Goal: Navigation & Orientation: Find specific page/section

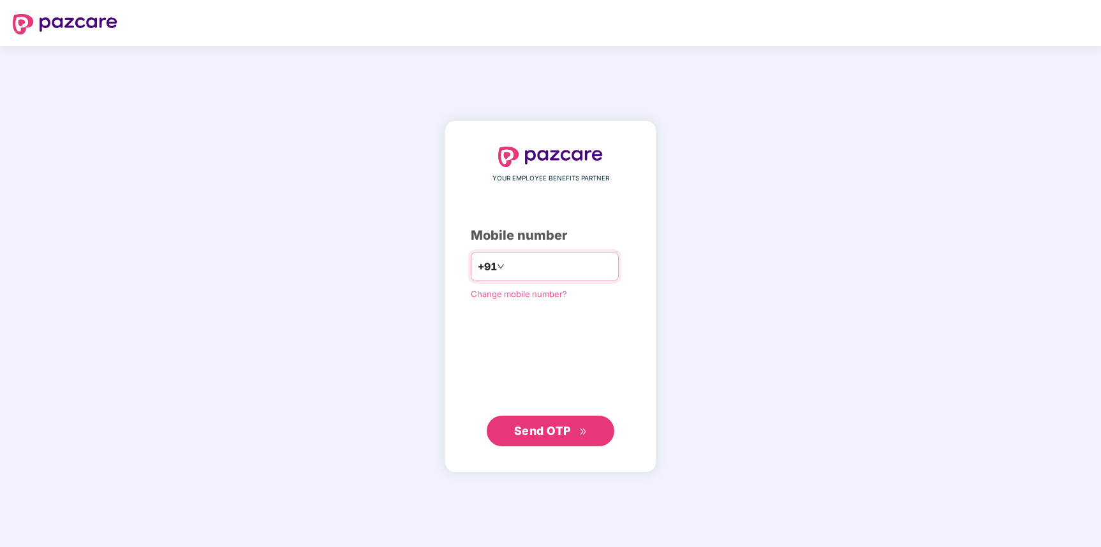
click at [543, 271] on input "number" at bounding box center [559, 266] width 105 height 20
type input "**********"
click at [517, 439] on button "Send OTP" at bounding box center [551, 431] width 128 height 31
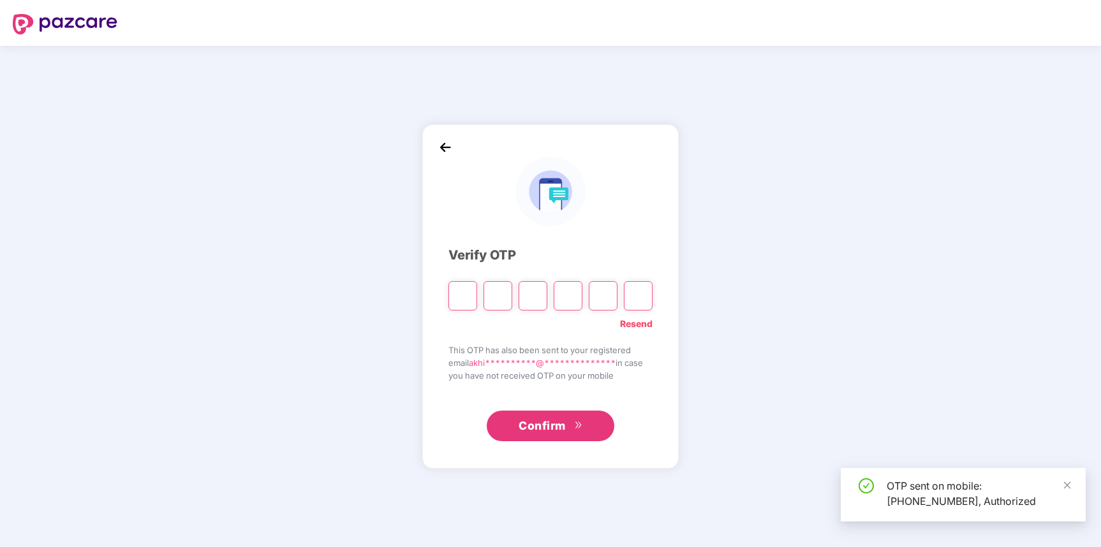
click at [453, 293] on input "Please enter verification code. Digit 1" at bounding box center [462, 295] width 29 height 29
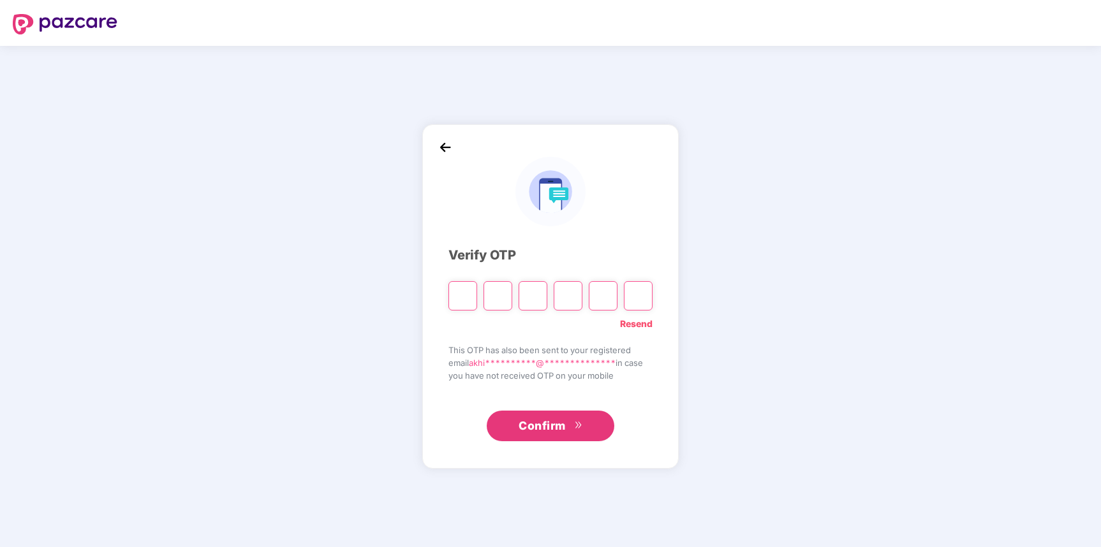
type input "*"
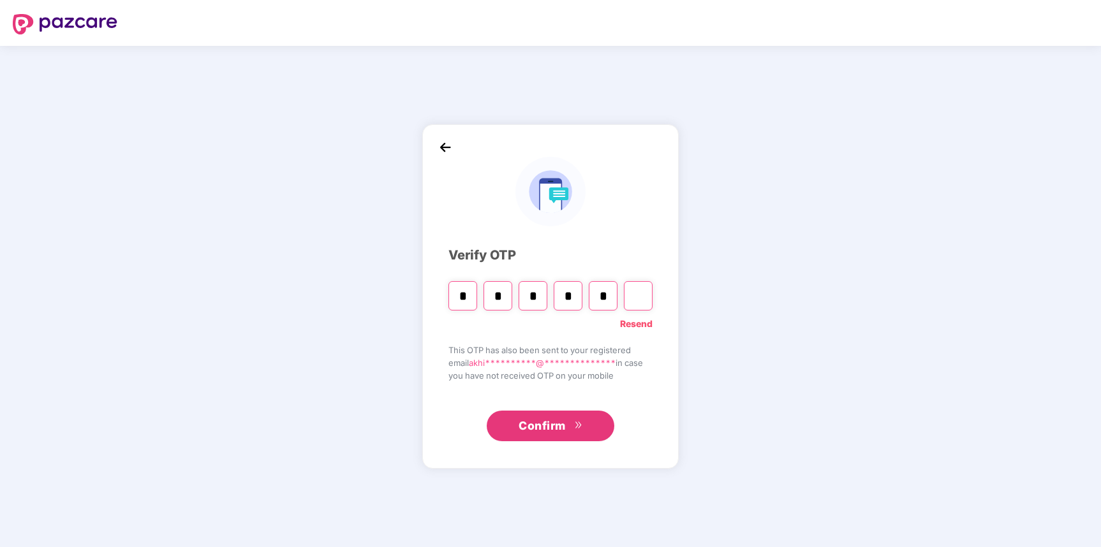
type input "*"
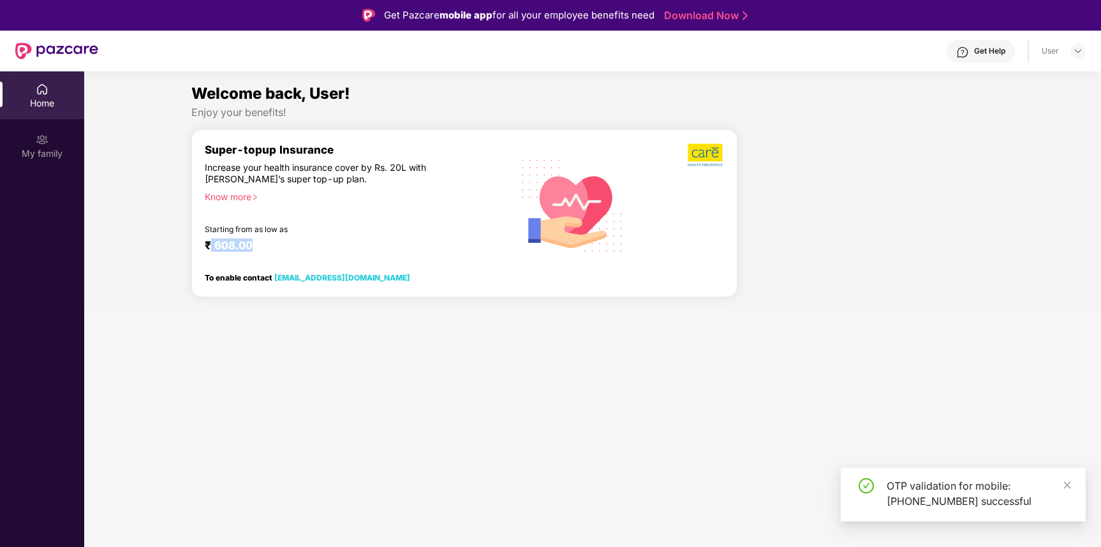
drag, startPoint x: 208, startPoint y: 243, endPoint x: 282, endPoint y: 243, distance: 74.0
click at [282, 243] on div "₹ 608.00" at bounding box center [350, 245] width 290 height 15
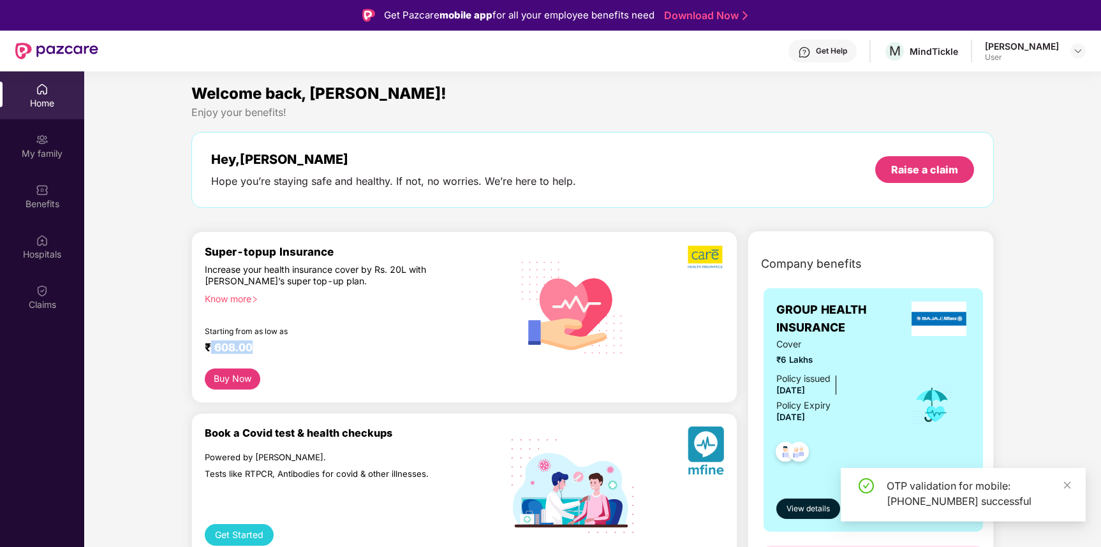
click at [282, 243] on div "Super-topup Insurance Increase your health insurance cover by Rs. 20L with [PER…" at bounding box center [464, 317] width 546 height 172
drag, startPoint x: 209, startPoint y: 256, endPoint x: 356, endPoint y: 254, distance: 147.3
click at [356, 254] on div "Super-topup Insurance" at bounding box center [356, 251] width 303 height 13
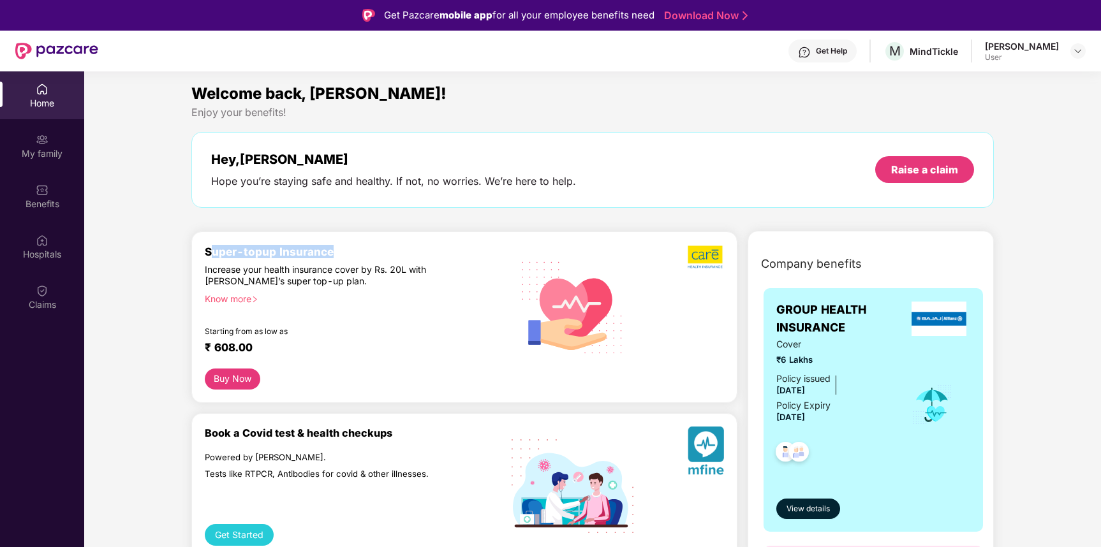
click at [356, 254] on div "Super-topup Insurance" at bounding box center [356, 251] width 303 height 13
drag, startPoint x: 347, startPoint y: 248, endPoint x: 207, endPoint y: 247, distance: 139.6
click at [207, 247] on div "Super-topup Insurance" at bounding box center [356, 251] width 303 height 13
drag, startPoint x: 205, startPoint y: 261, endPoint x: 333, endPoint y: 281, distance: 129.8
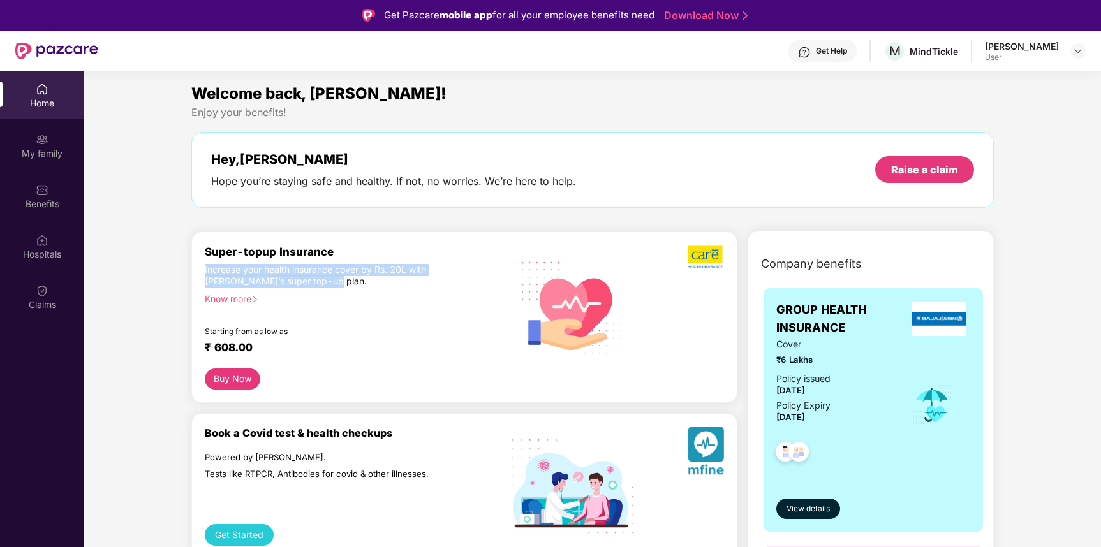
click at [333, 282] on div "Super-topup Insurance Increase your health insurance cover by Rs. 20L with [PER…" at bounding box center [356, 307] width 303 height 124
drag, startPoint x: 333, startPoint y: 281, endPoint x: 196, endPoint y: 256, distance: 140.1
click at [196, 256] on div "Super-topup Insurance Increase your health insurance cover by Rs. 20L with [PER…" at bounding box center [464, 317] width 546 height 172
drag, startPoint x: 196, startPoint y: 256, endPoint x: 353, endPoint y: 294, distance: 161.5
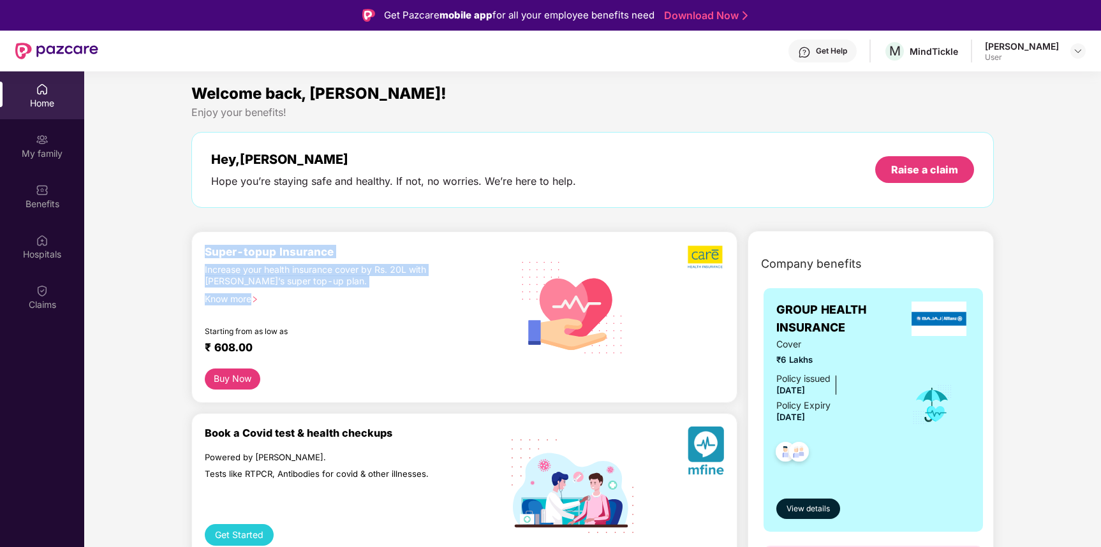
click at [353, 296] on div "Super-topup Insurance Increase your health insurance cover by Rs. 20L with [PER…" at bounding box center [464, 317] width 546 height 172
click at [353, 294] on div "Know more" at bounding box center [352, 297] width 295 height 9
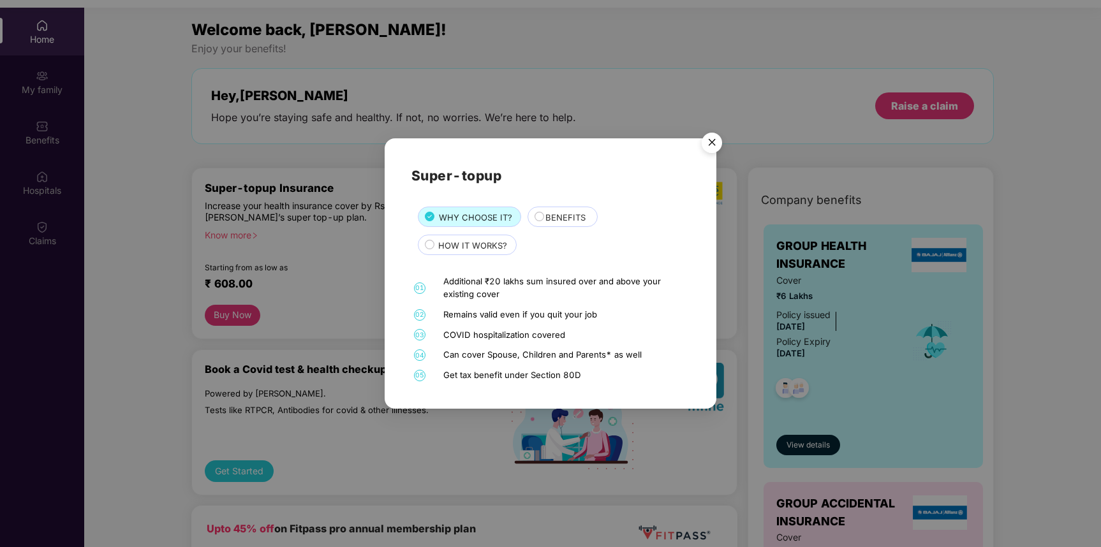
scroll to position [65, 0]
click at [713, 143] on img "Close" at bounding box center [712, 145] width 36 height 36
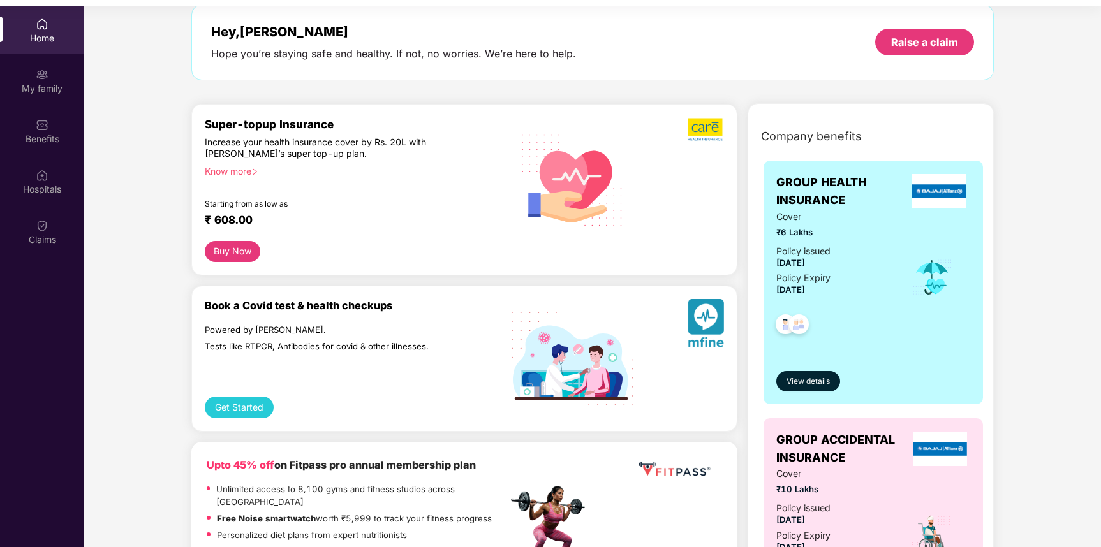
scroll to position [0, 0]
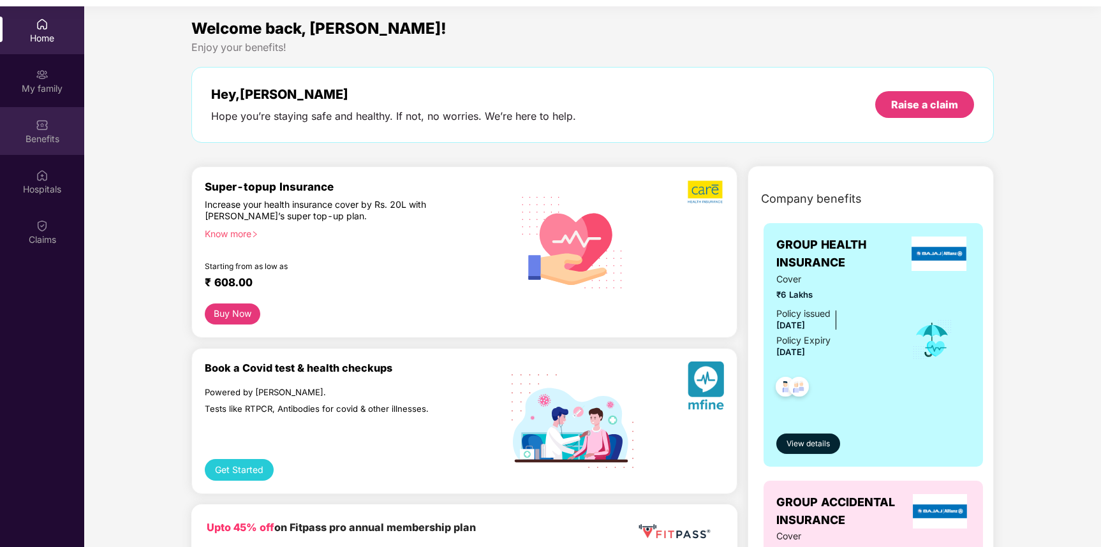
click at [41, 129] on img at bounding box center [42, 125] width 13 height 13
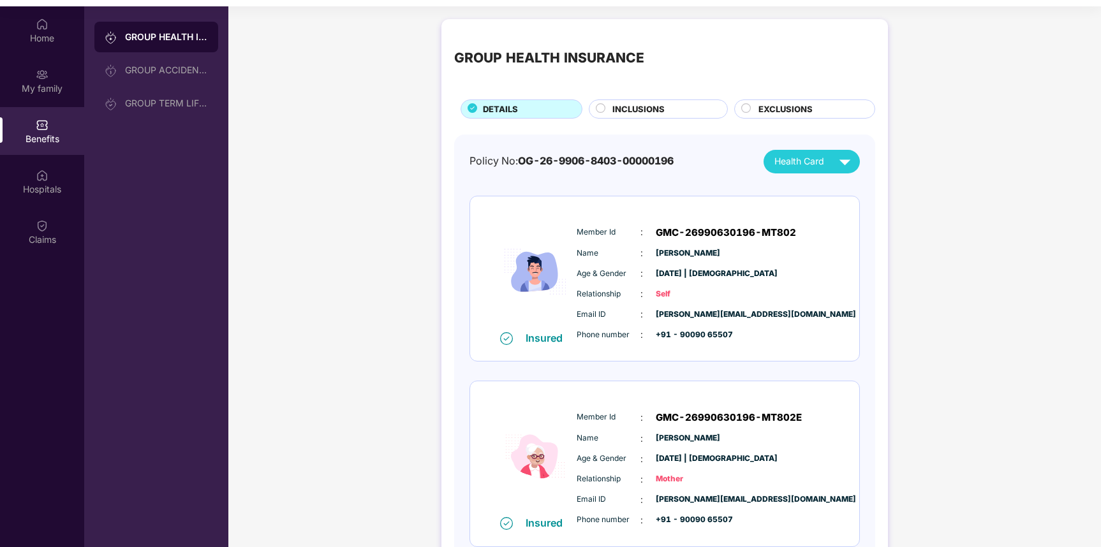
scroll to position [72, 0]
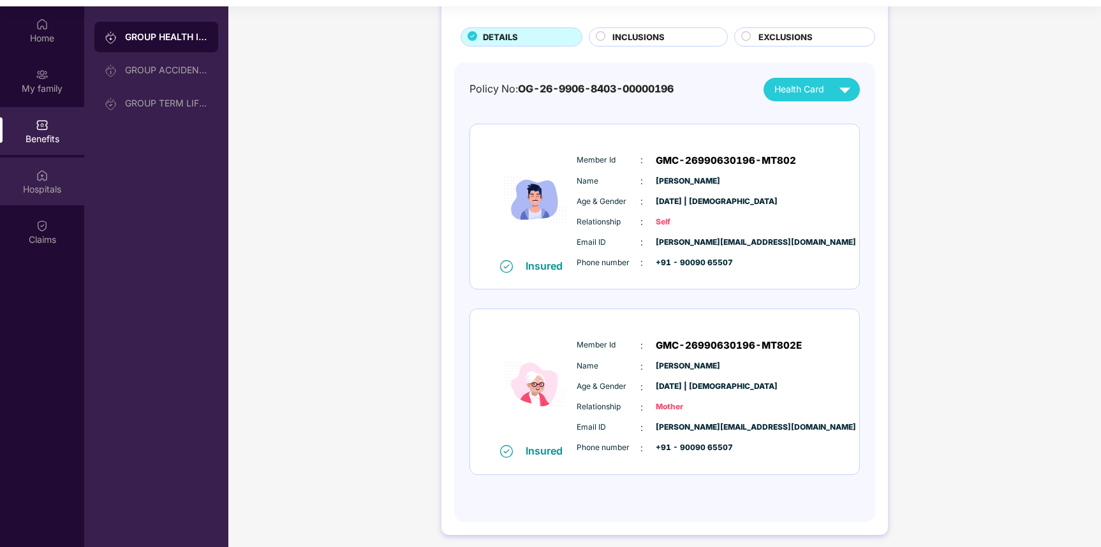
click at [42, 186] on div "Hospitals" at bounding box center [42, 189] width 84 height 13
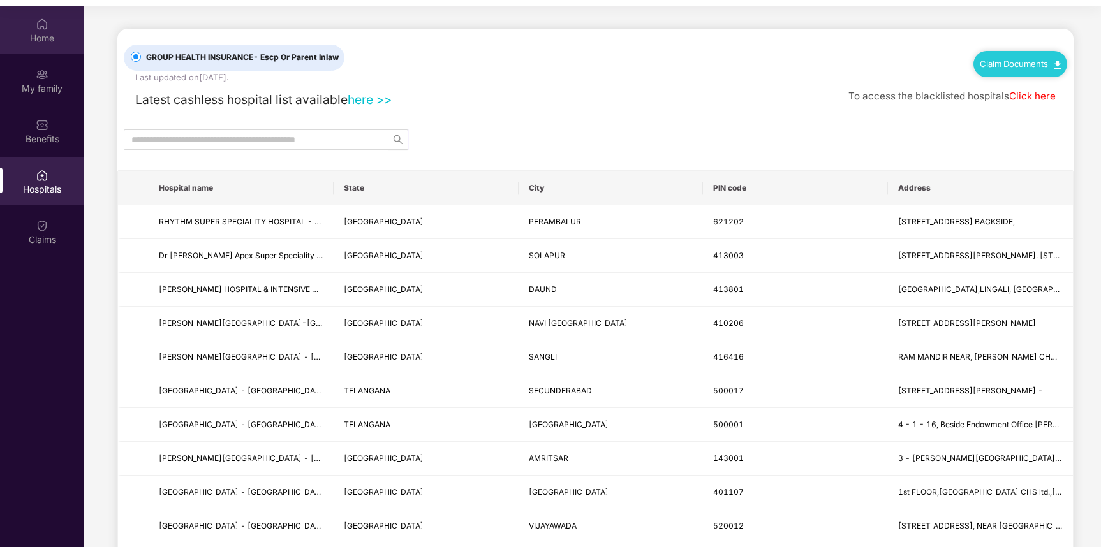
click at [45, 22] on img at bounding box center [42, 24] width 13 height 13
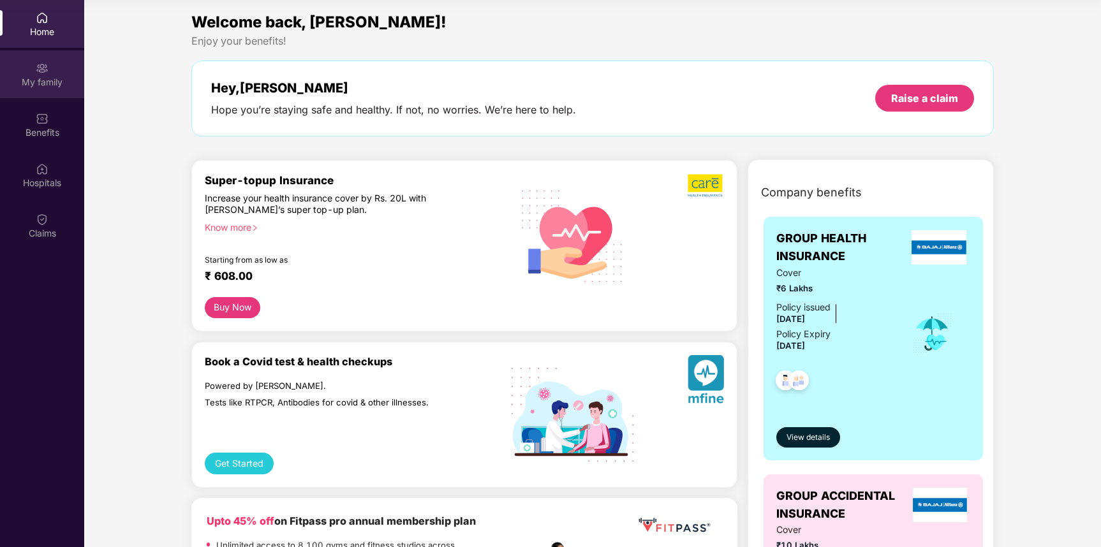
click at [45, 88] on div "My family" at bounding box center [42, 74] width 84 height 48
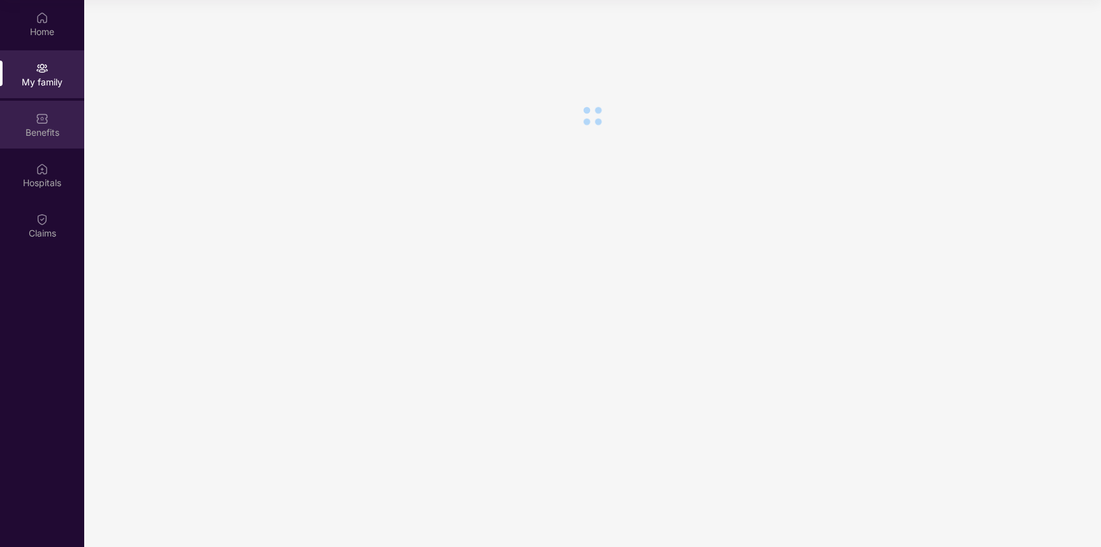
click at [40, 119] on img at bounding box center [42, 118] width 13 height 13
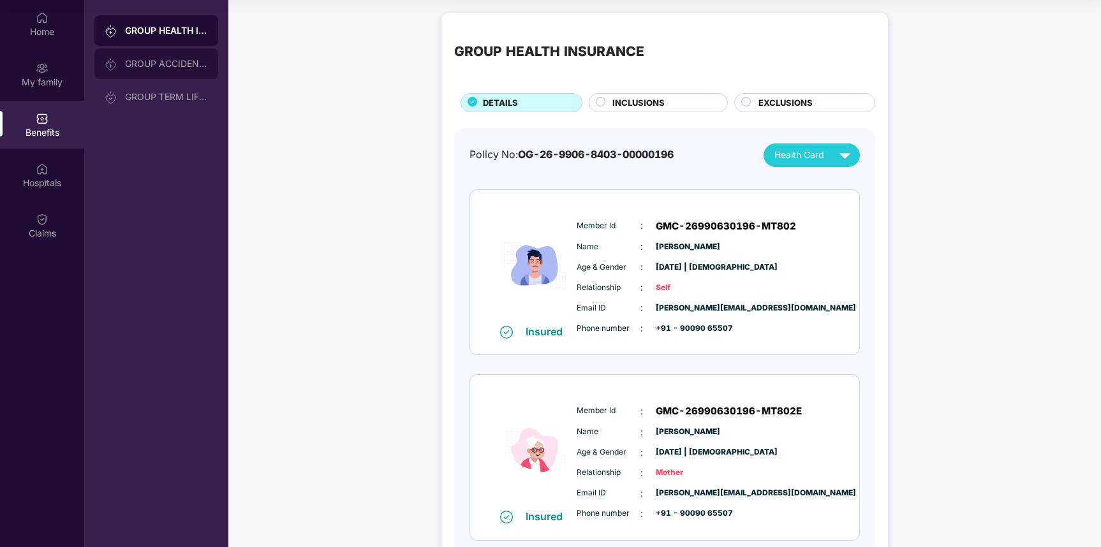
click at [145, 61] on div "GROUP ACCIDENTAL INSURANCE" at bounding box center [166, 64] width 83 height 10
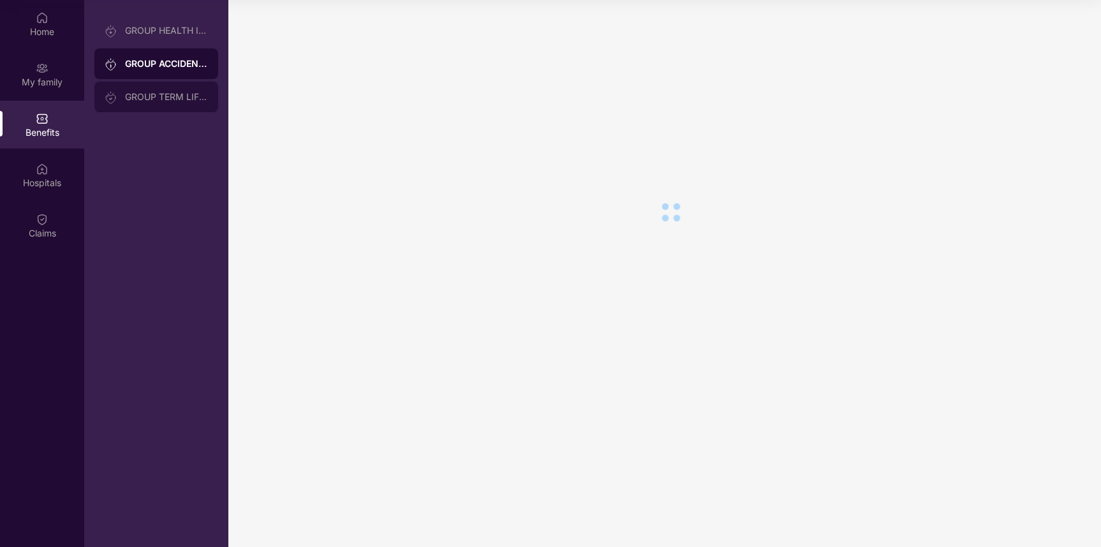
click at [151, 94] on div "GROUP TERM LIFE INSURANCE" at bounding box center [166, 97] width 83 height 10
click at [155, 68] on div "GROUP ACCIDENTAL INSURANCE" at bounding box center [166, 64] width 83 height 10
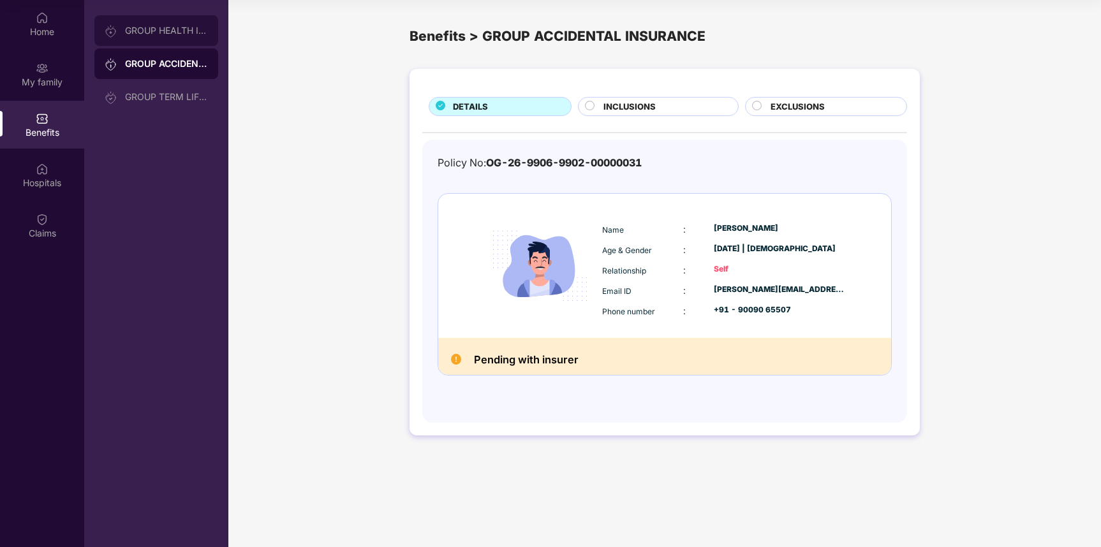
click at [161, 34] on div "GROUP HEALTH INSURANCE" at bounding box center [166, 31] width 83 height 10
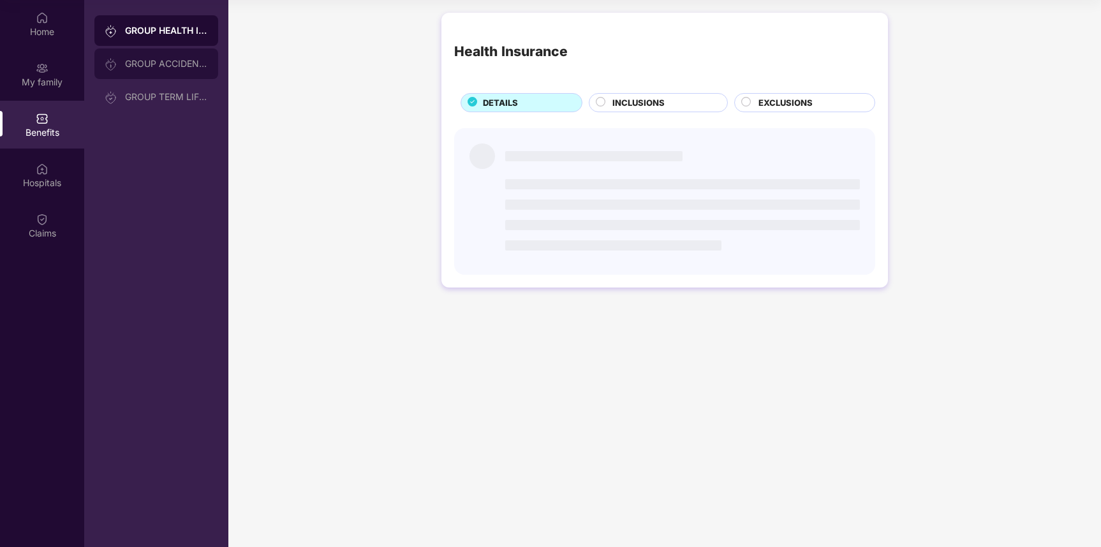
click at [165, 57] on div "GROUP ACCIDENTAL INSURANCE" at bounding box center [156, 63] width 124 height 31
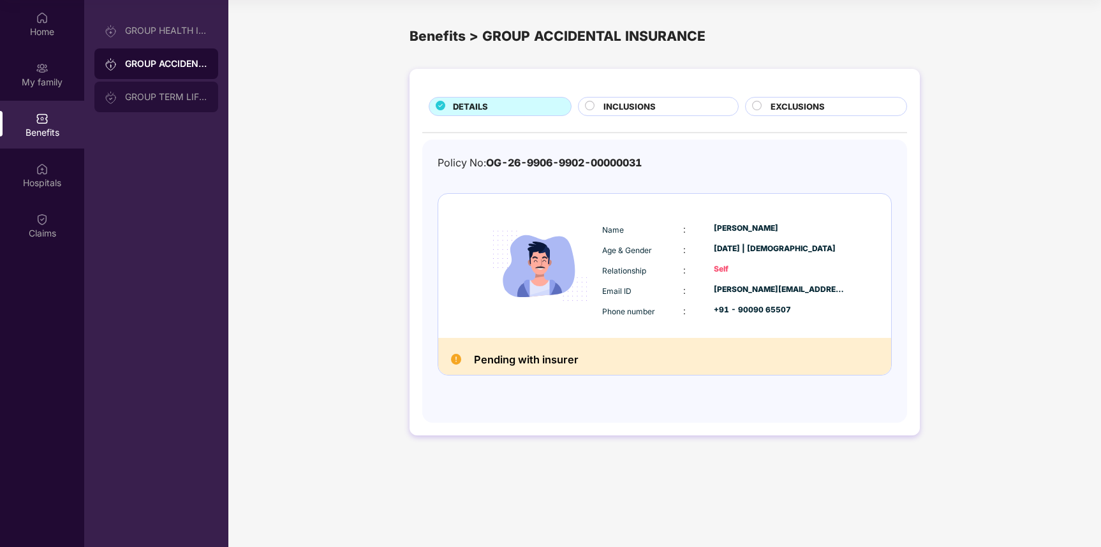
click at [168, 98] on div "GROUP TERM LIFE INSURANCE" at bounding box center [166, 97] width 83 height 10
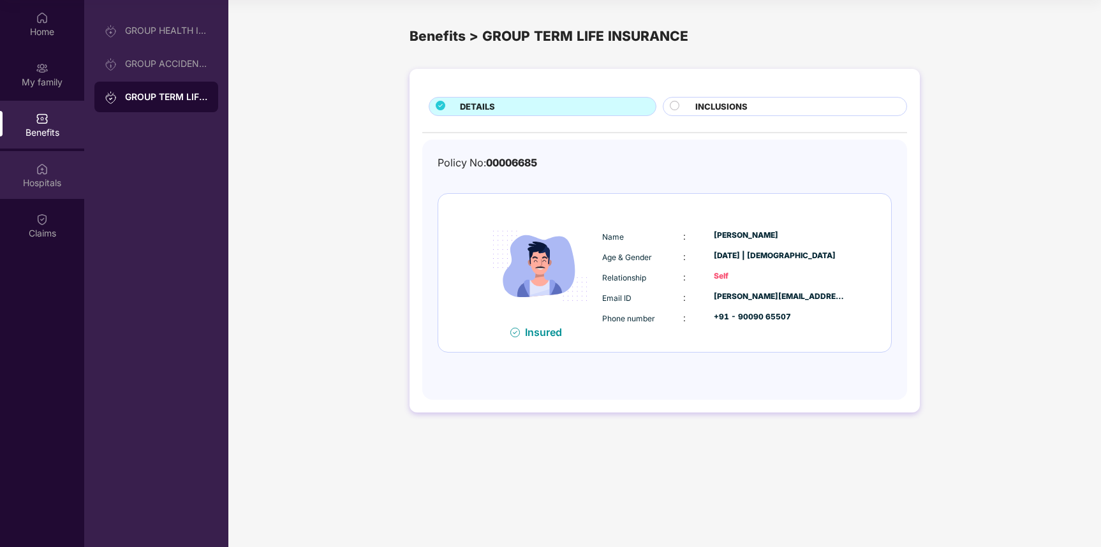
click at [50, 170] on div "Hospitals" at bounding box center [42, 175] width 84 height 48
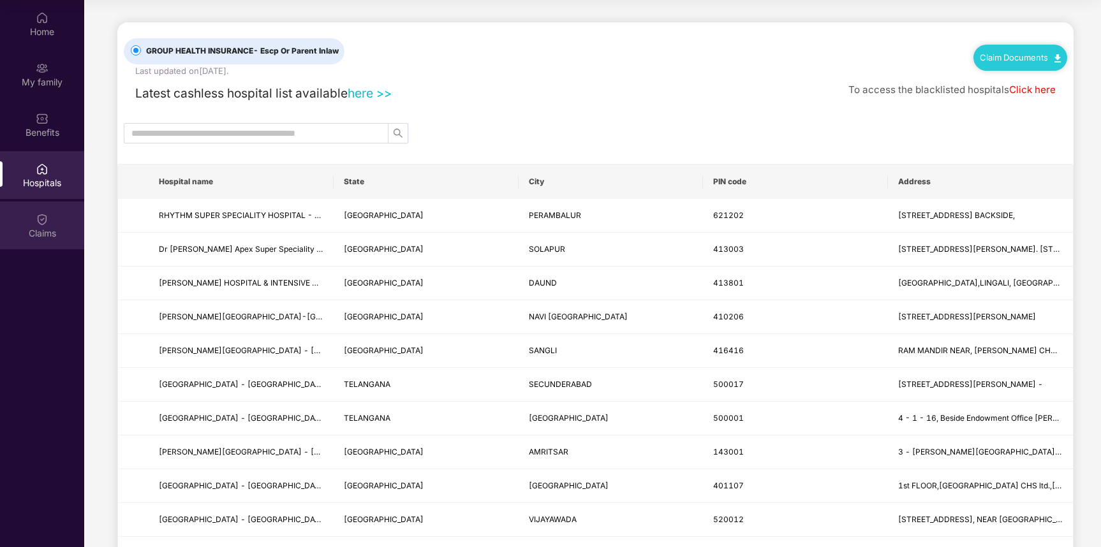
click at [50, 209] on div "Claims" at bounding box center [42, 225] width 84 height 48
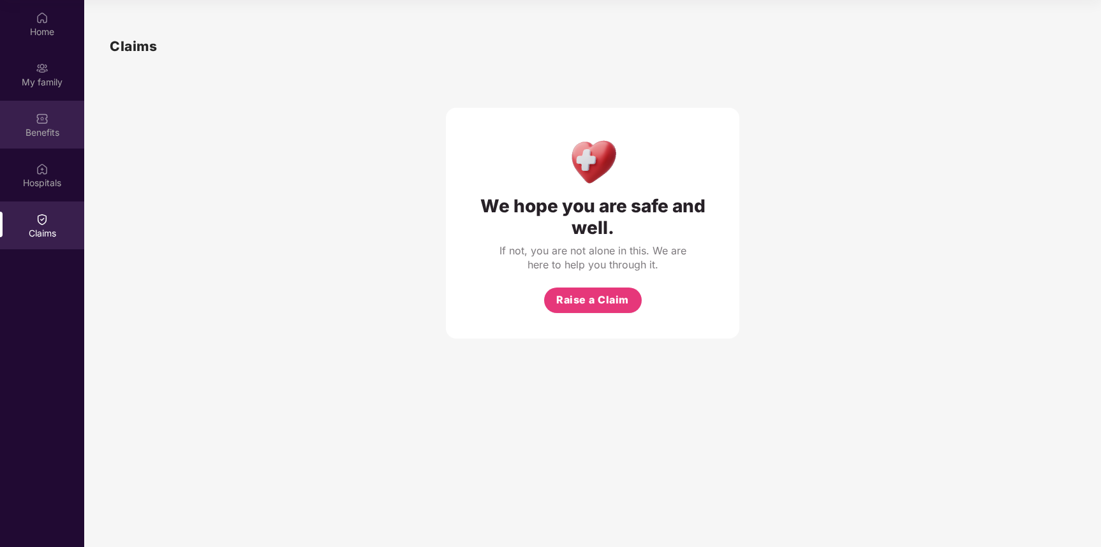
click at [43, 129] on div "Benefits" at bounding box center [42, 132] width 84 height 13
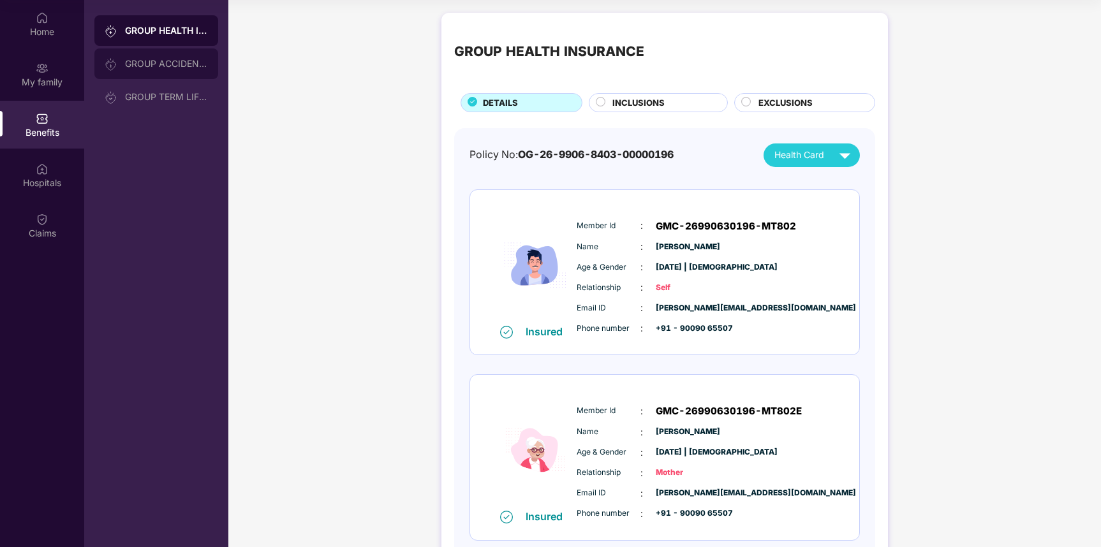
click at [200, 64] on div "GROUP ACCIDENTAL INSURANCE" at bounding box center [166, 64] width 83 height 10
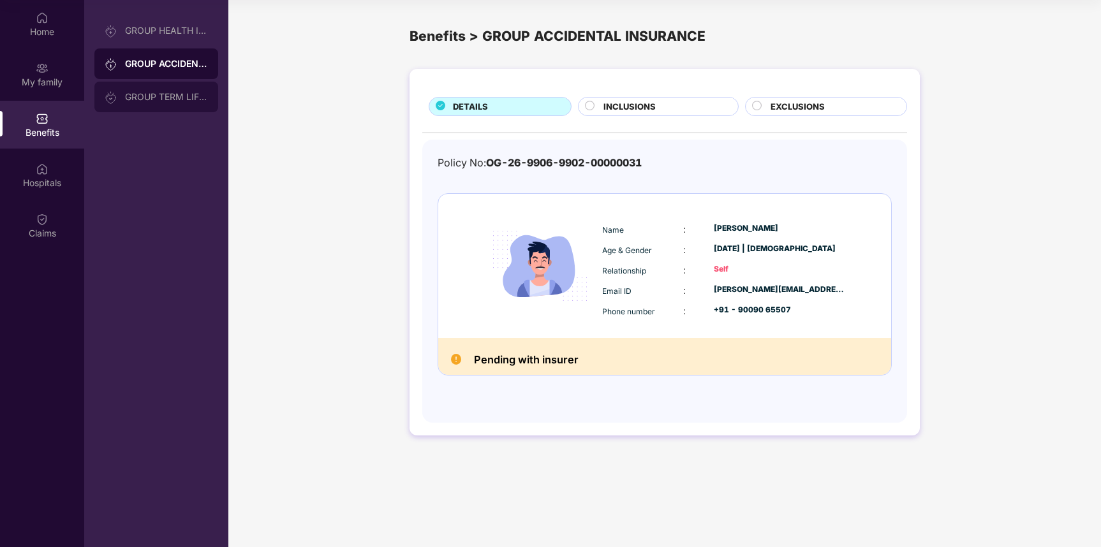
click at [173, 103] on div "GROUP TERM LIFE INSURANCE" at bounding box center [156, 97] width 124 height 31
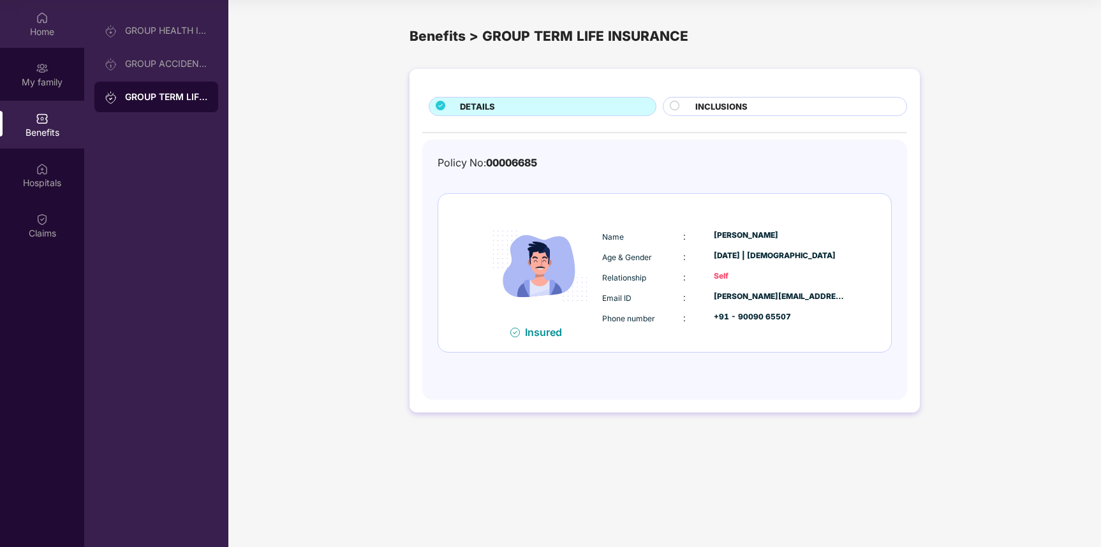
click at [39, 8] on div "Home" at bounding box center [42, 24] width 84 height 48
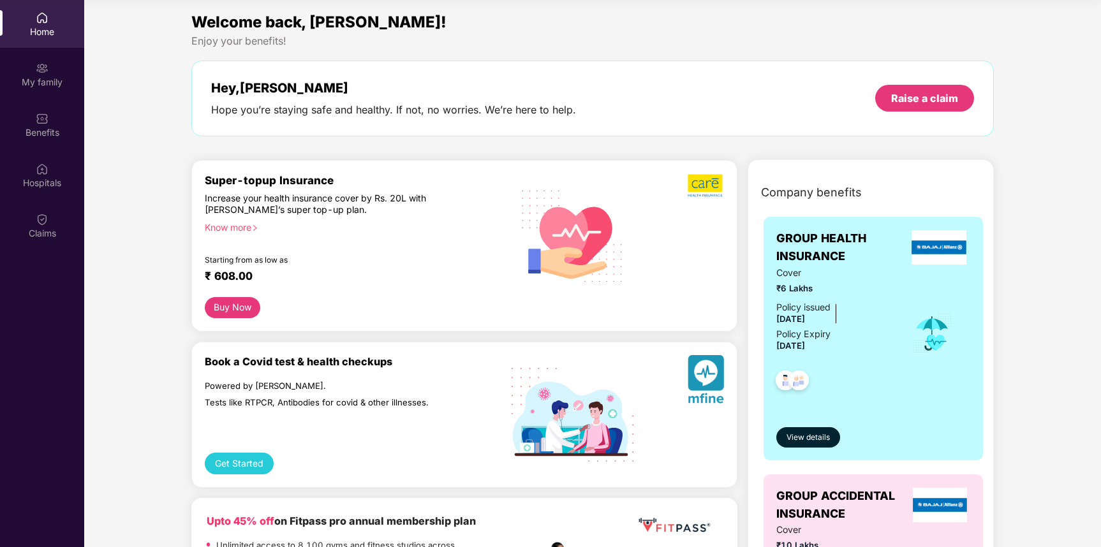
drag, startPoint x: 217, startPoint y: 355, endPoint x: 428, endPoint y: 355, distance: 210.4
click at [428, 355] on div "Book a Covid test & health checkups" at bounding box center [356, 361] width 303 height 13
drag, startPoint x: 390, startPoint y: 372, endPoint x: 217, endPoint y: 372, distance: 172.8
click at [217, 372] on div "Book a [MEDICAL_DATA] test & health checkups Powered by Mfine. Tests like RTPCR…" at bounding box center [356, 414] width 303 height 119
click at [319, 381] on div "Powered by [PERSON_NAME]." at bounding box center [329, 386] width 248 height 11
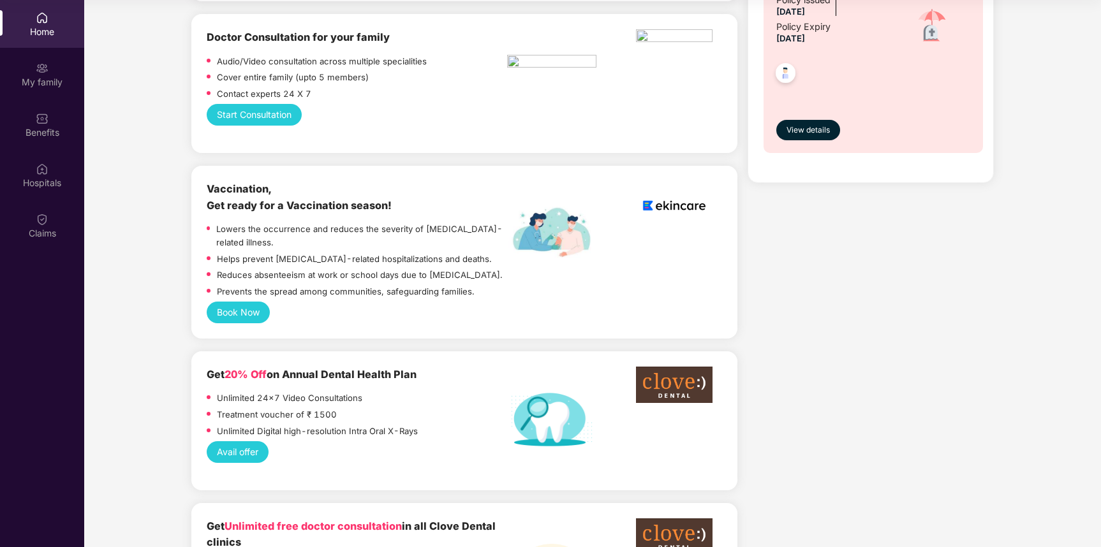
scroll to position [932, 0]
